Goal: Information Seeking & Learning: Compare options

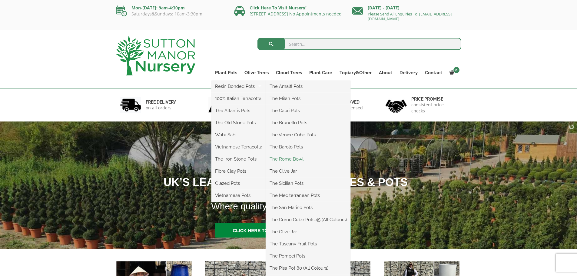
click at [292, 155] on link "The Rome Bowl" at bounding box center [308, 158] width 84 height 9
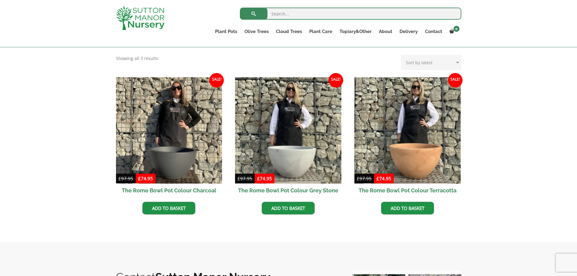
scroll to position [182, 0]
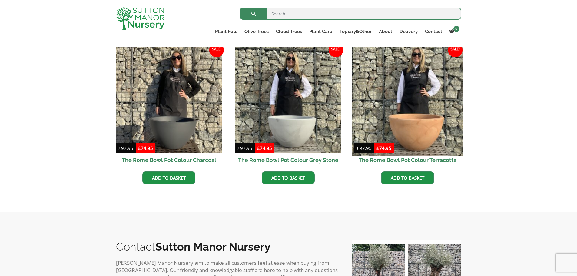
click at [427, 123] on img at bounding box center [406, 99] width 111 height 111
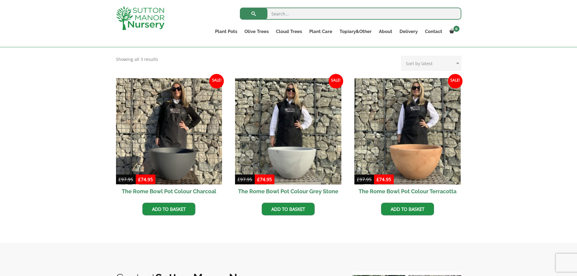
scroll to position [151, 0]
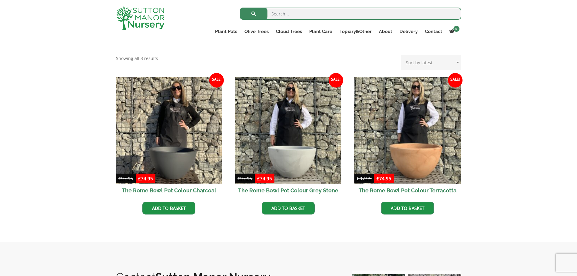
click at [157, 16] on img at bounding box center [140, 18] width 48 height 24
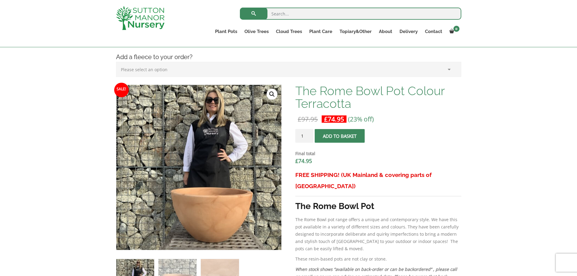
scroll to position [151, 0]
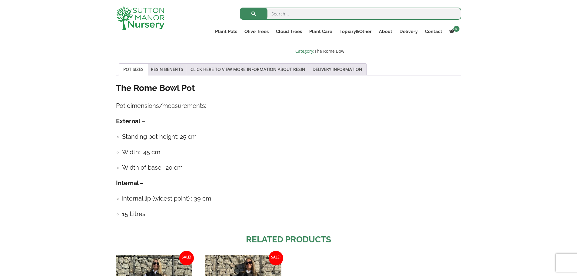
scroll to position [424, 0]
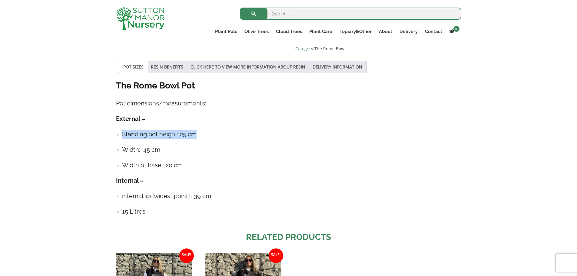
drag, startPoint x: 206, startPoint y: 124, endPoint x: 114, endPoint y: 124, distance: 91.4
click at [114, 124] on div "Add plant food to your order? Please select an option (x1) 1k Bag (£15.00) (x2)…" at bounding box center [288, 60] width 354 height 696
click at [249, 130] on h4 "Standing pot height: 25 cm" at bounding box center [291, 134] width 339 height 9
drag, startPoint x: 198, startPoint y: 120, endPoint x: 113, endPoint y: 120, distance: 85.0
click at [113, 120] on div "Add plant food to your order? Please select an option (x1) 1k Bag (£15.00) (x2)…" at bounding box center [288, 60] width 354 height 696
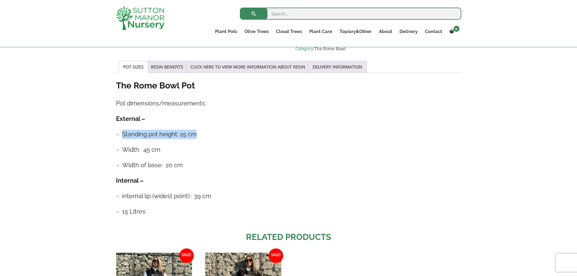
click at [216, 130] on h4 "Standing pot height: 25 cm" at bounding box center [291, 134] width 339 height 9
drag, startPoint x: 171, startPoint y: 139, endPoint x: 113, endPoint y: 138, distance: 57.5
click at [113, 138] on div "Add plant food to your order? Please select an option (x1) 1k Bag (£15.00) (x2)…" at bounding box center [288, 60] width 354 height 696
click at [232, 145] on h4 "Width: 45 cm" at bounding box center [291, 149] width 339 height 9
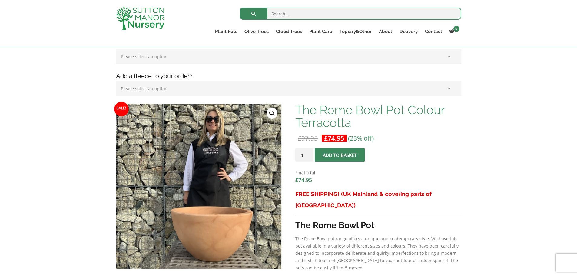
scroll to position [0, 0]
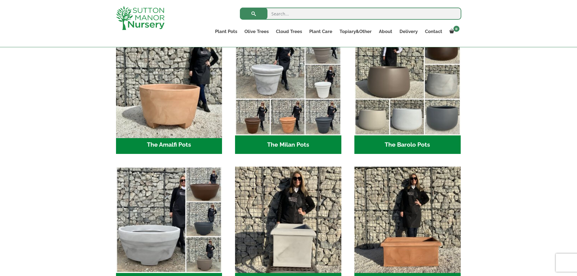
scroll to position [182, 0]
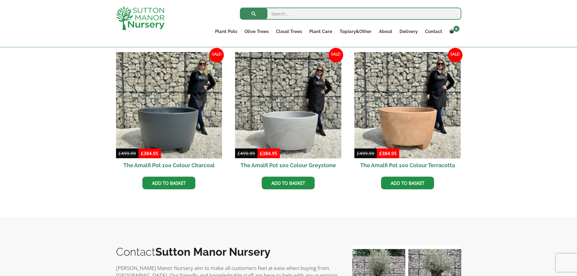
scroll to position [151, 0]
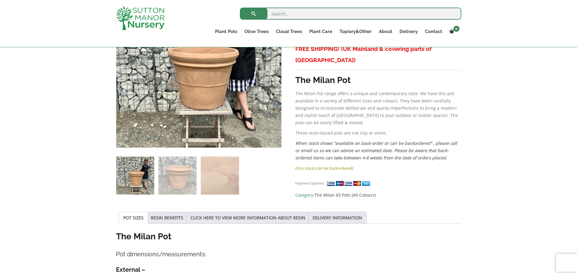
scroll to position [61, 0]
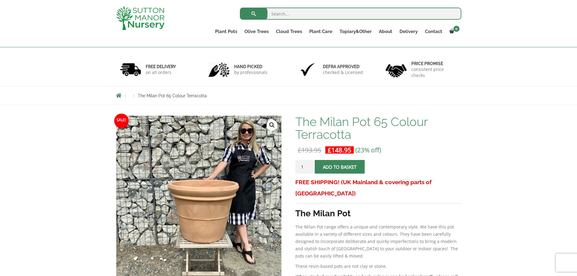
scroll to position [91, 0]
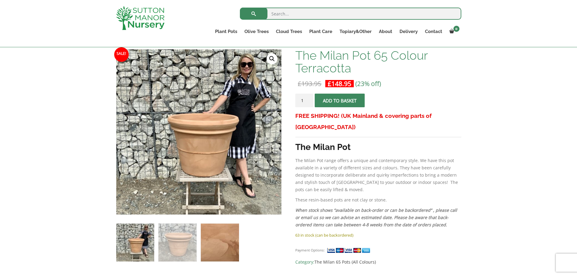
click at [218, 240] on img at bounding box center [220, 242] width 38 height 38
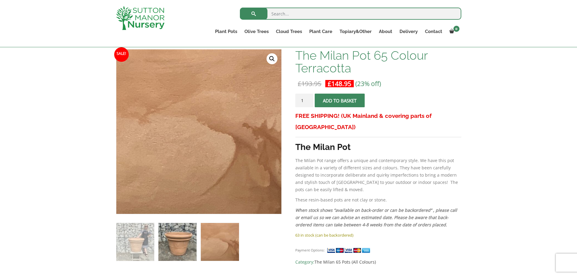
click at [185, 244] on img at bounding box center [177, 242] width 38 height 38
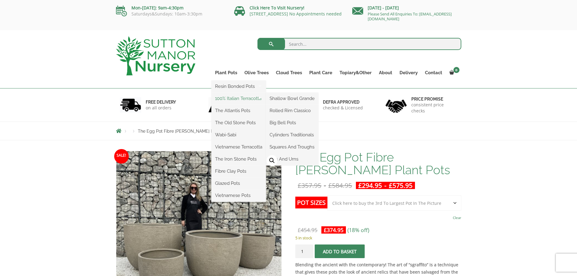
click at [242, 101] on link "100% Italian Terracotta" at bounding box center [238, 98] width 54 height 9
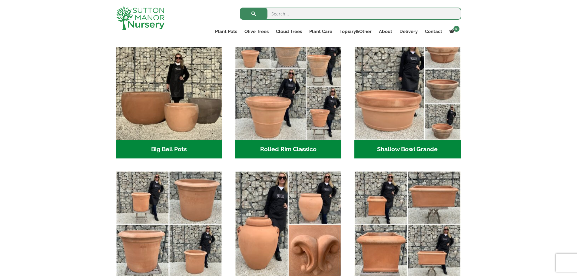
scroll to position [140, 0]
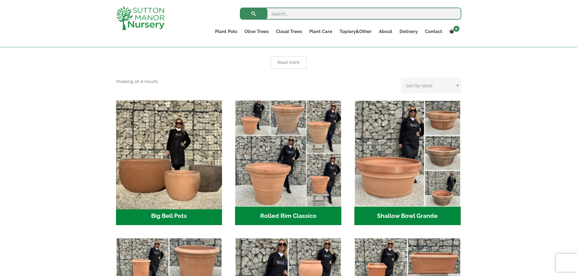
click at [184, 166] on img "Visit product category Big Bell Pots" at bounding box center [168, 152] width 111 height 111
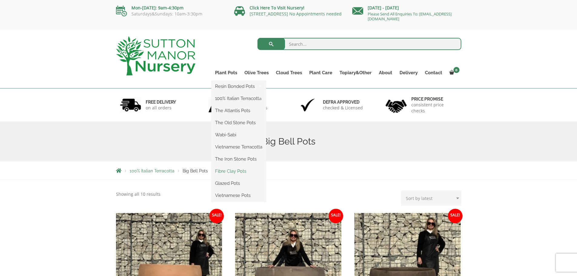
click at [232, 170] on link "Fibre Clay Pots" at bounding box center [238, 170] width 54 height 9
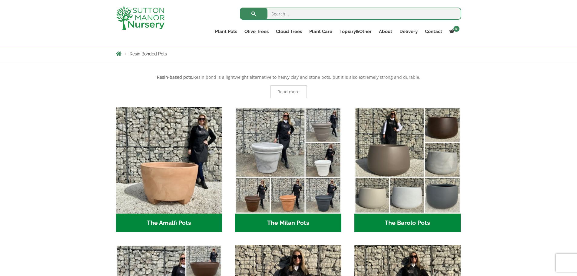
scroll to position [91, 0]
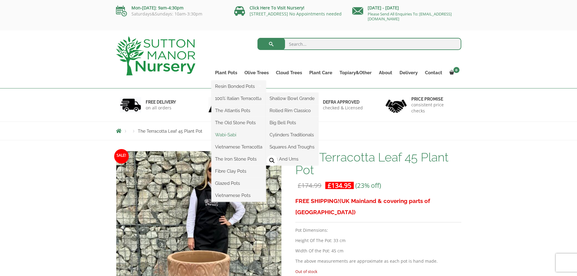
click at [228, 133] on link "Wabi-Sabi" at bounding box center [238, 134] width 54 height 9
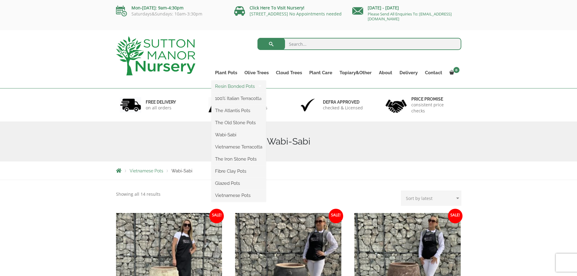
click at [232, 88] on link "Resin Bonded Pots" at bounding box center [238, 86] width 54 height 9
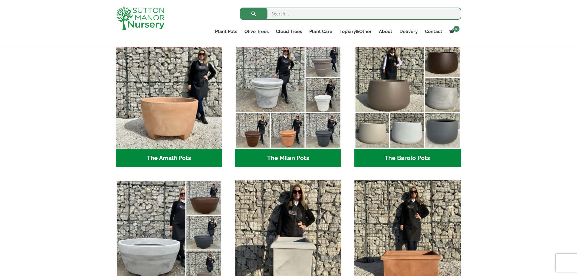
scroll to position [292, 0]
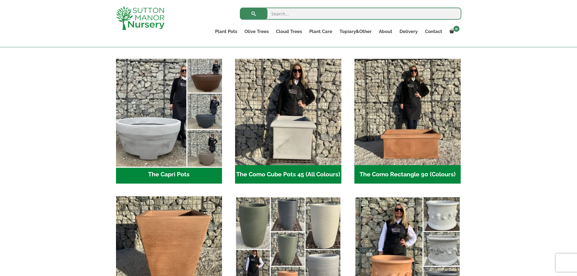
click at [186, 118] on img "Visit product category The Capri Pots" at bounding box center [168, 111] width 111 height 111
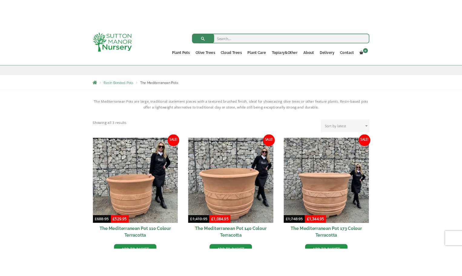
scroll to position [91, 0]
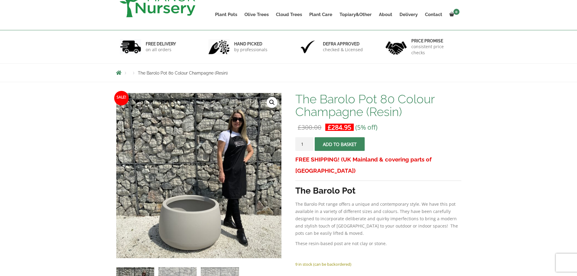
scroll to position [151, 0]
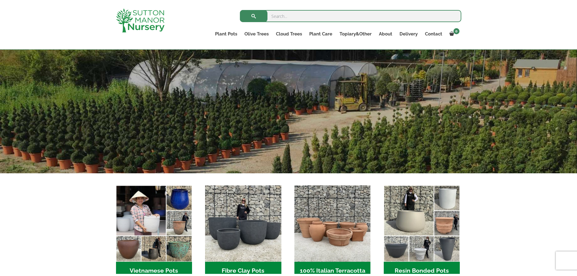
scroll to position [91, 0]
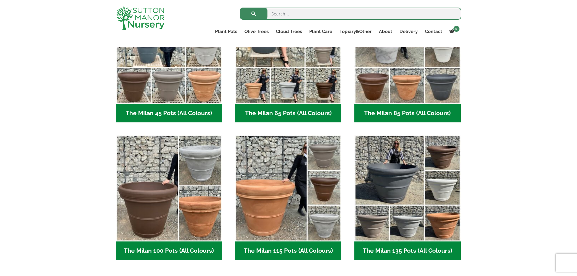
scroll to position [91, 0]
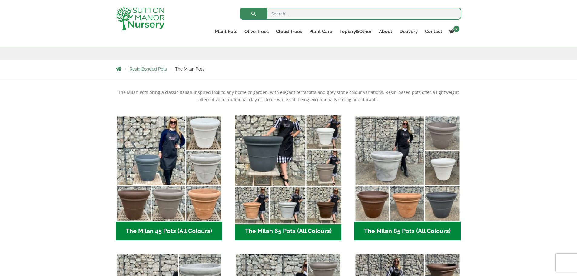
click at [267, 183] on img "Visit product category The Milan 65 Pots (All Colours)" at bounding box center [287, 168] width 111 height 111
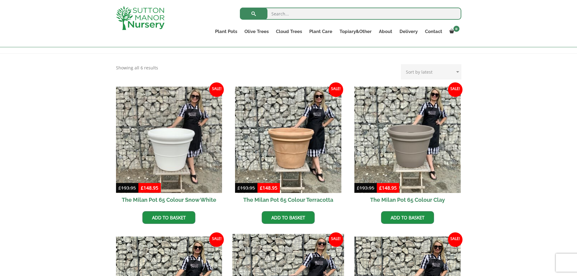
scroll to position [110, 0]
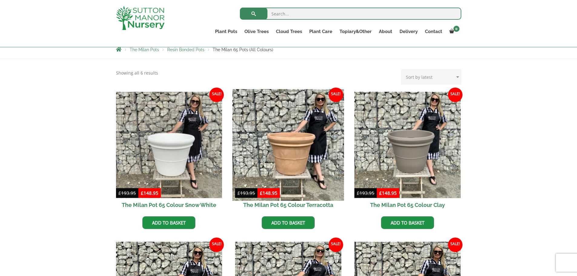
click at [292, 149] on img at bounding box center [287, 144] width 111 height 111
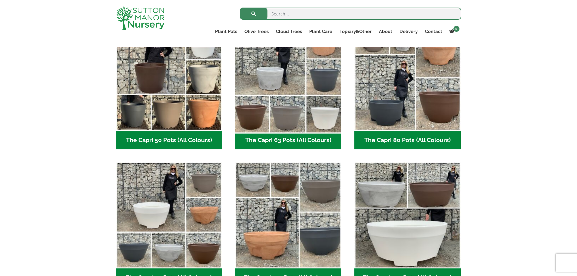
click at [297, 100] on img "Visit product category The Capri 63 Pots (All Colours)" at bounding box center [287, 77] width 111 height 111
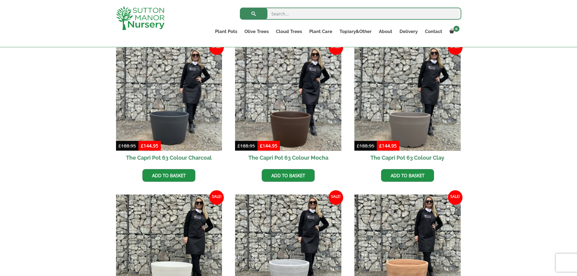
scroll to position [140, 0]
